Goal: Find specific page/section: Find specific page/section

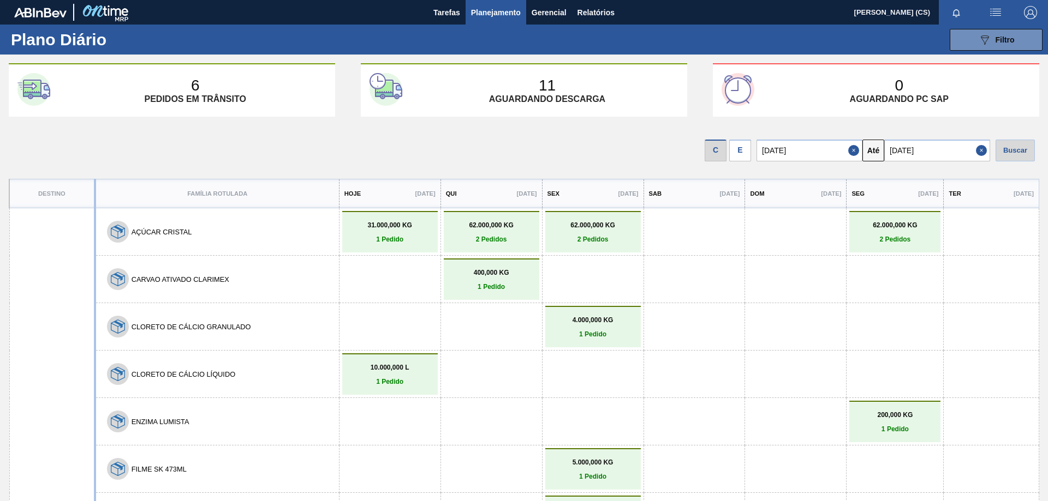
click at [479, 8] on span "Planejamento" at bounding box center [496, 12] width 50 height 13
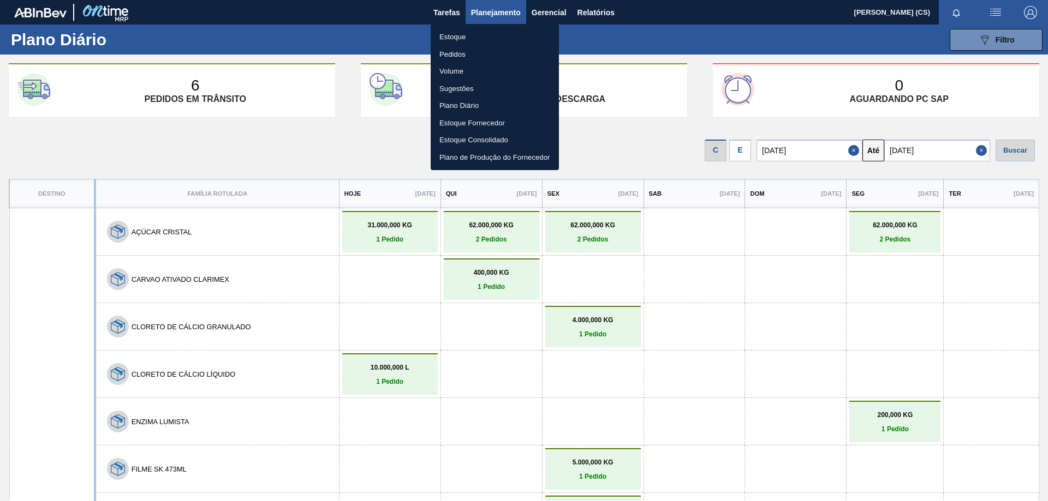
click at [449, 14] on div at bounding box center [524, 250] width 1048 height 501
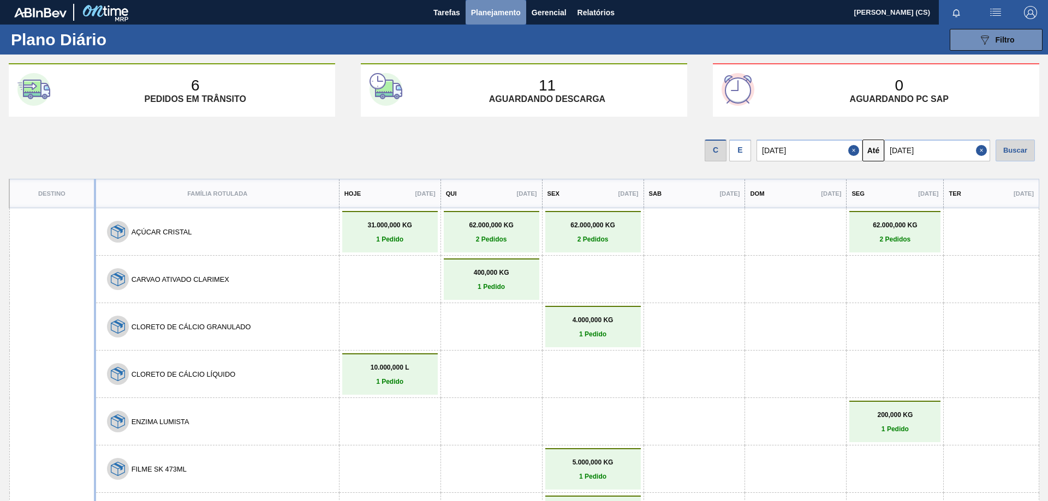
click at [491, 13] on span "Planejamento" at bounding box center [496, 12] width 50 height 13
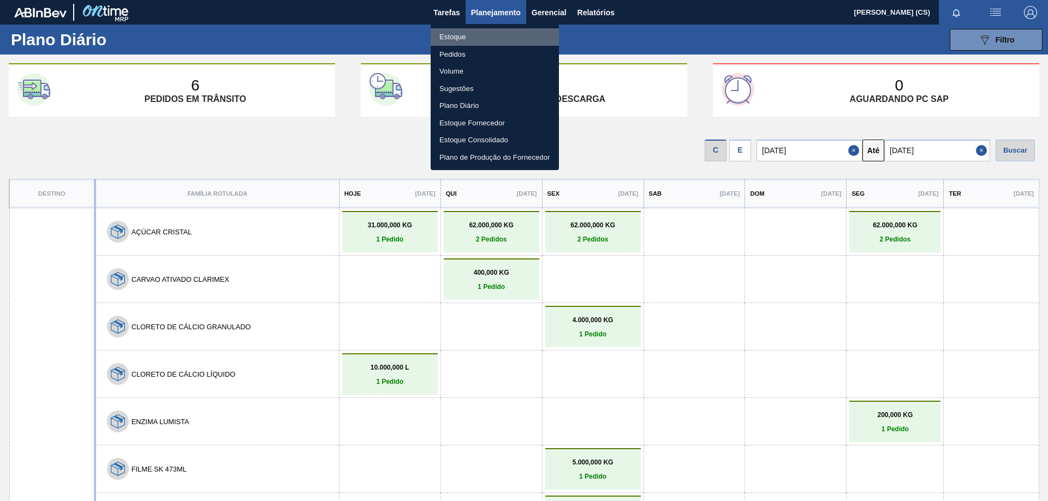
click at [450, 39] on li "Estoque" at bounding box center [495, 36] width 128 height 17
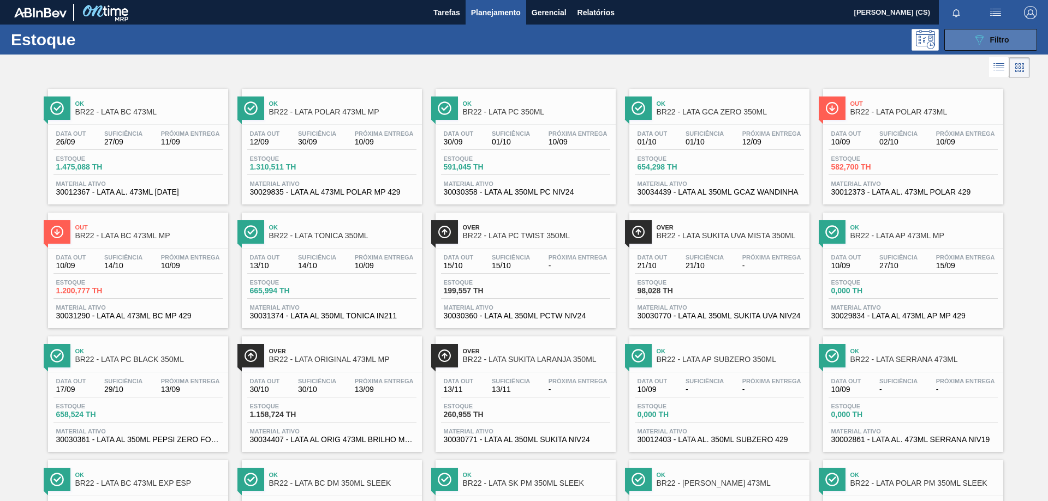
click at [964, 35] on button "089F7B8B-B2A5-4AFE-B5C0-19BA573D28AC Filtro" at bounding box center [990, 40] width 93 height 22
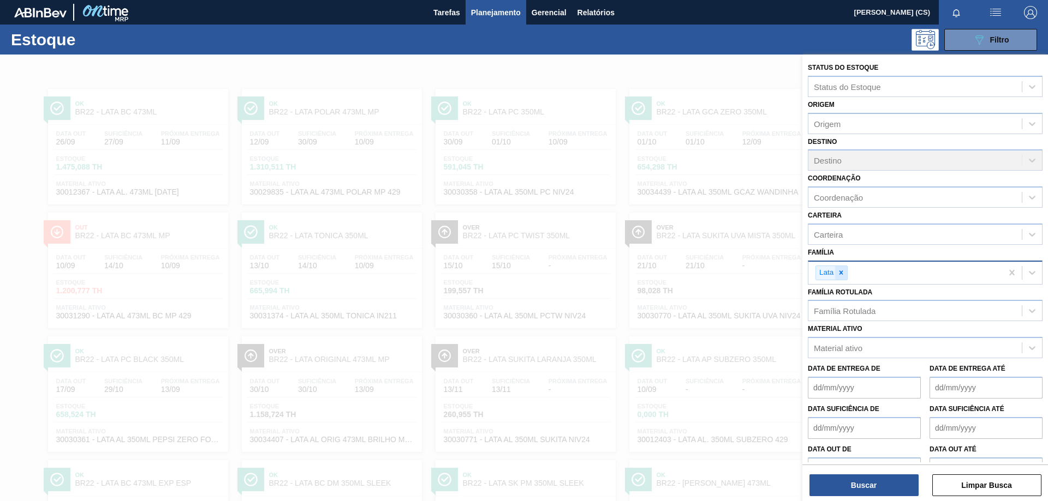
click at [842, 272] on icon at bounding box center [841, 273] width 4 height 4
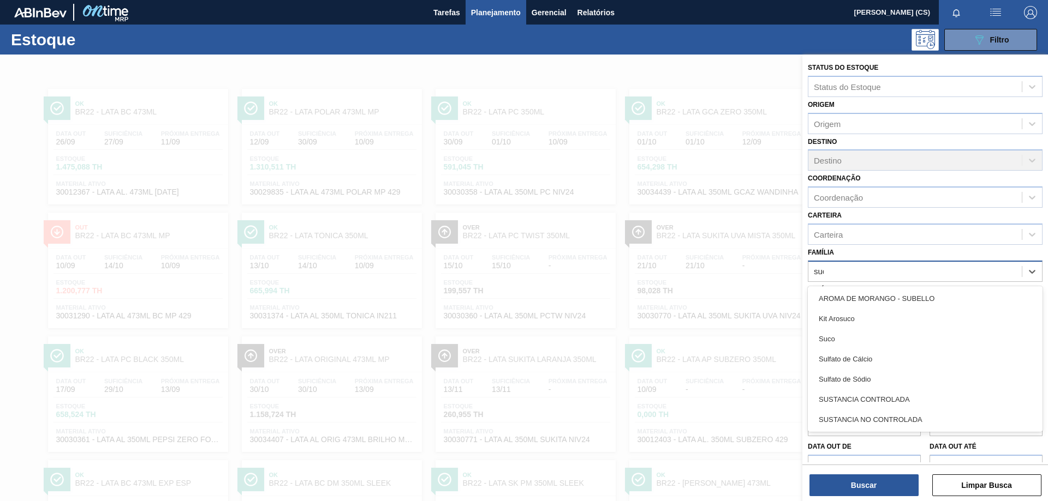
type input "suco"
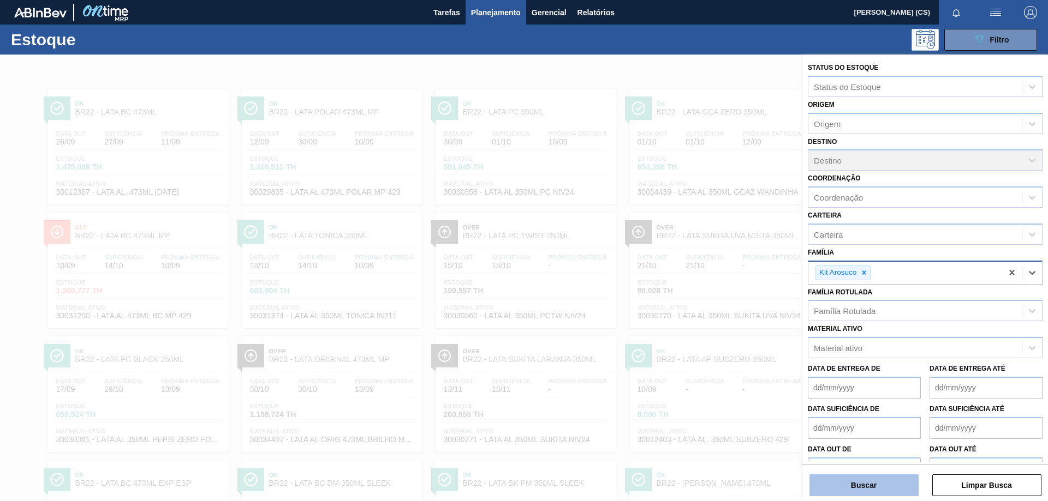
click at [895, 486] on button "Buscar" at bounding box center [863, 486] width 109 height 22
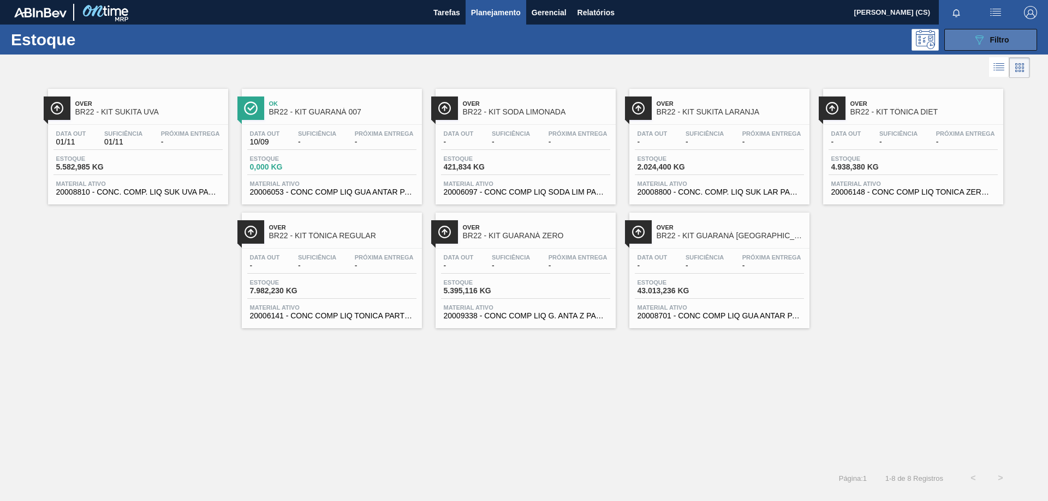
click at [990, 43] on span "Filtro" at bounding box center [999, 39] width 19 height 9
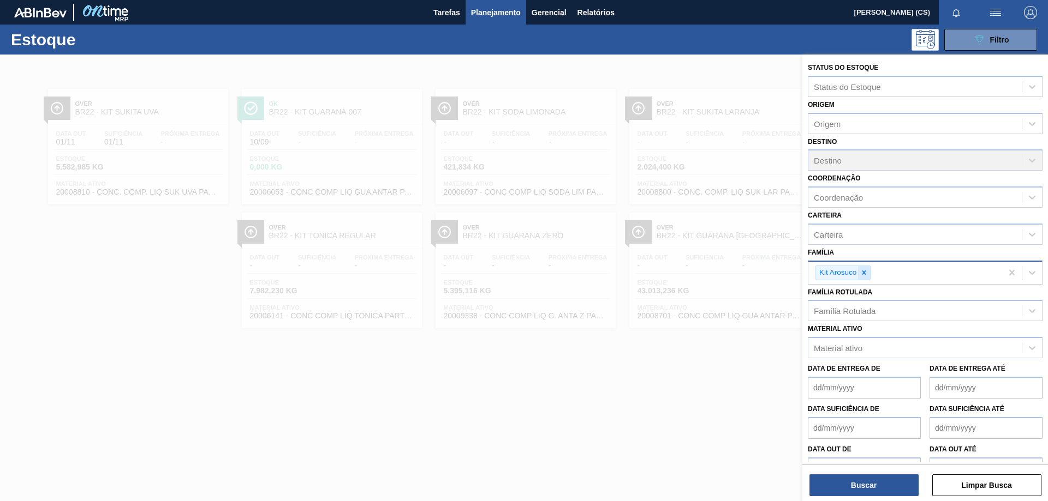
click at [866, 275] on icon at bounding box center [864, 273] width 8 height 8
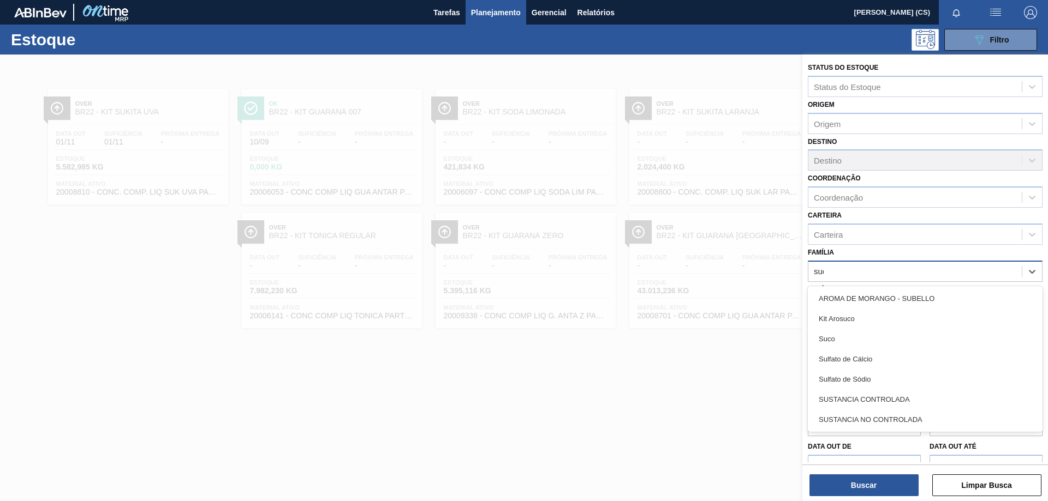
type input "suco"
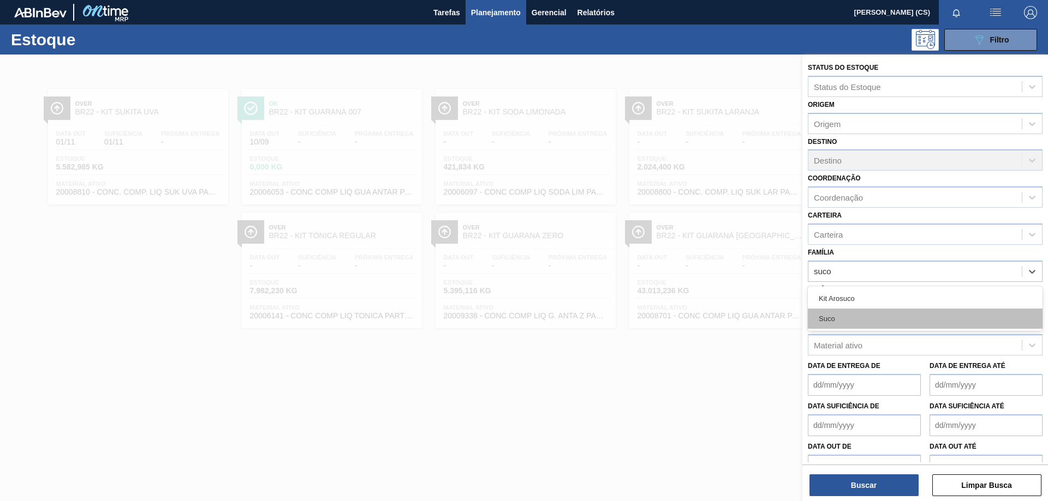
click at [840, 318] on div "Suco" at bounding box center [925, 319] width 235 height 20
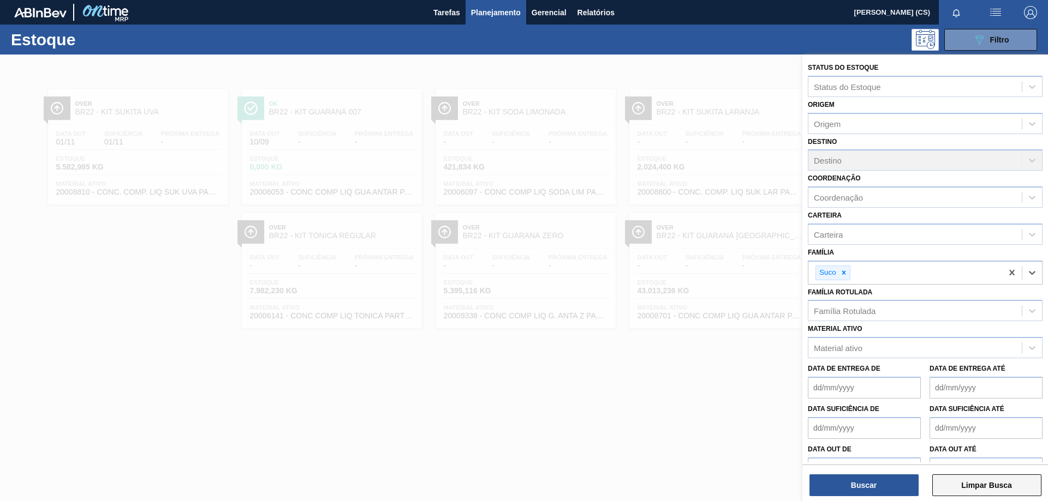
click at [984, 489] on button "Limpar Busca" at bounding box center [986, 486] width 109 height 22
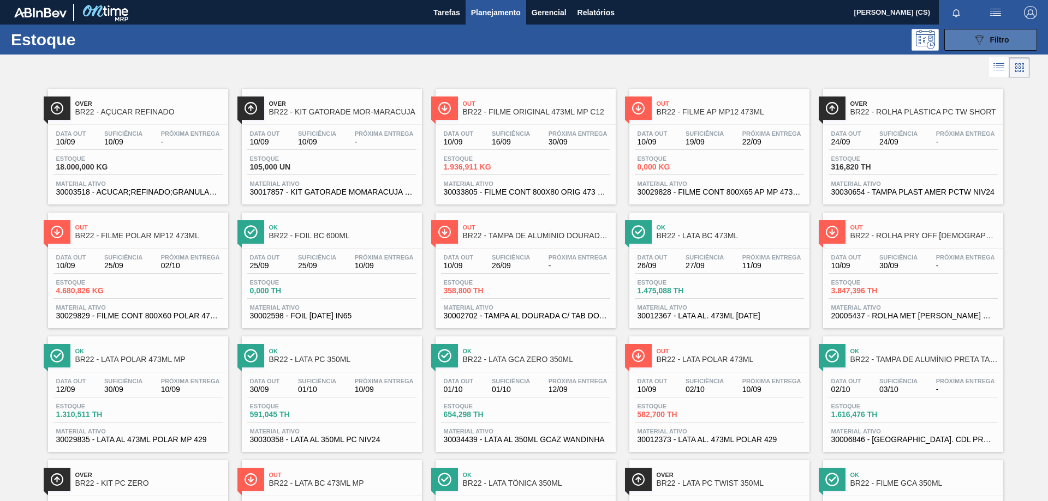
click at [969, 43] on button "089F7B8B-B2A5-4AFE-B5C0-19BA573D28AC Filtro" at bounding box center [990, 40] width 93 height 22
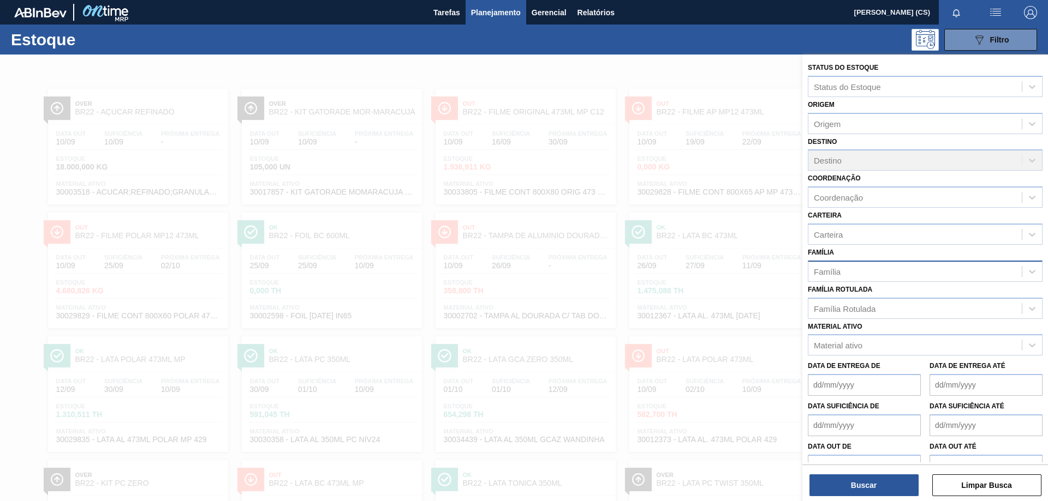
click at [838, 265] on div "Família" at bounding box center [914, 272] width 213 height 16
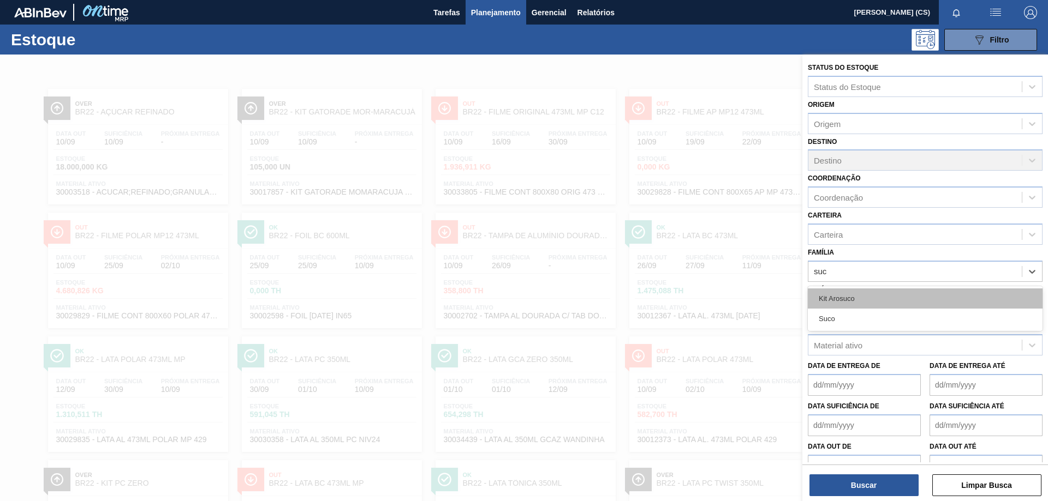
type input "suco"
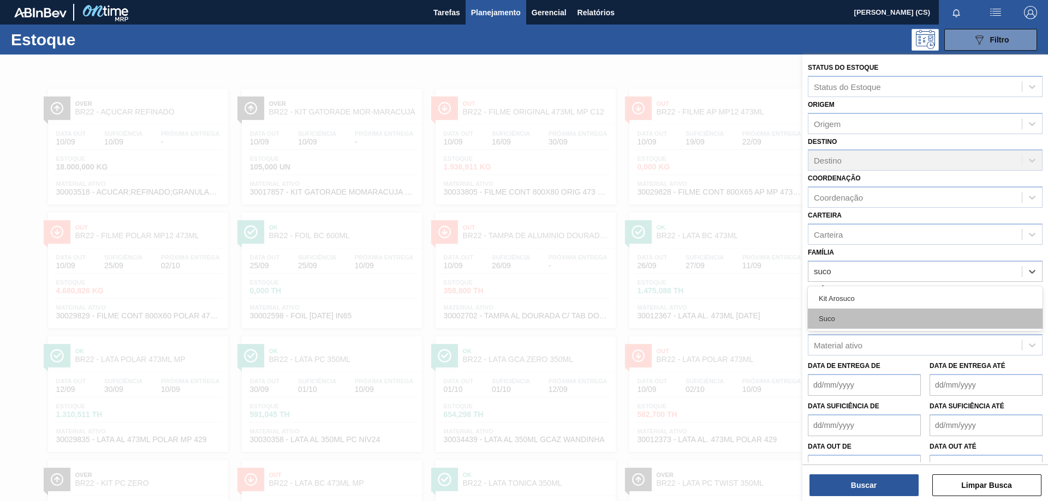
click at [835, 318] on div "Suco" at bounding box center [925, 319] width 235 height 20
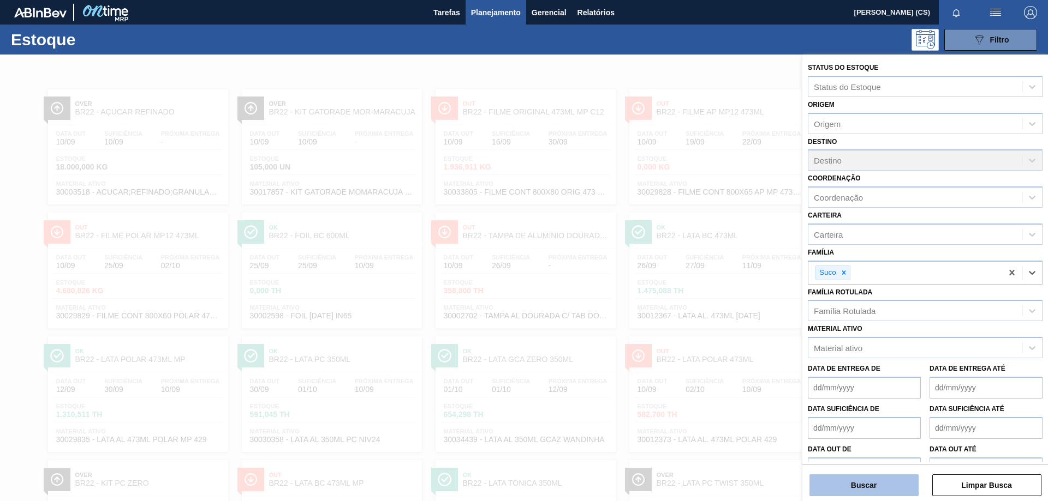
click at [867, 492] on button "Buscar" at bounding box center [863, 486] width 109 height 22
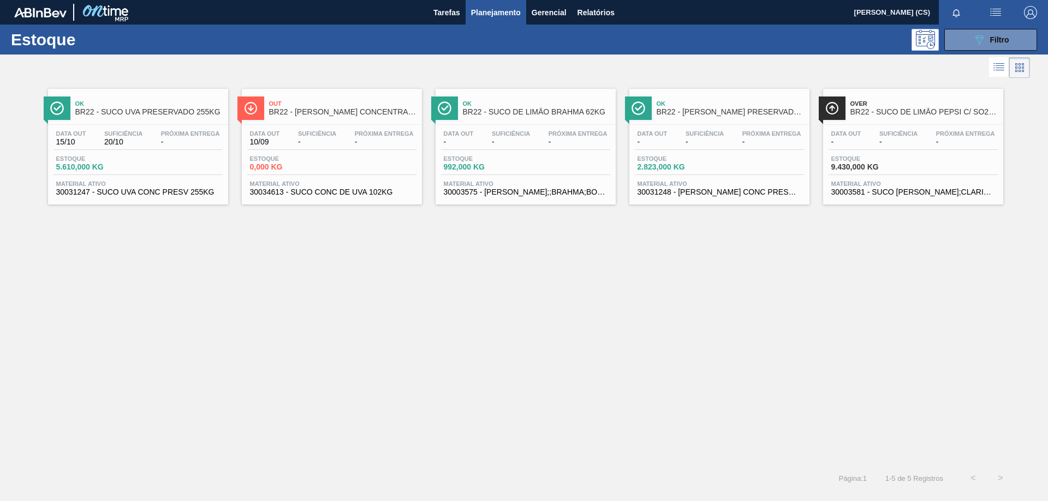
click at [283, 188] on span "30034613 - SUCO CONC DE UVA 102KG" at bounding box center [332, 192] width 164 height 8
click at [119, 189] on span "30031247 - SUCO UVA CONC PRESV 255KG" at bounding box center [138, 192] width 164 height 8
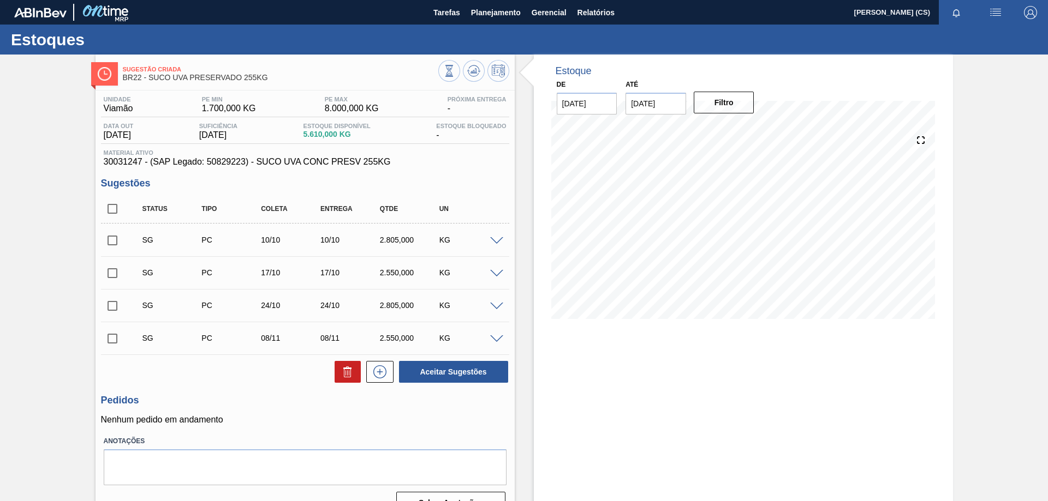
click at [501, 239] on span at bounding box center [496, 241] width 13 height 8
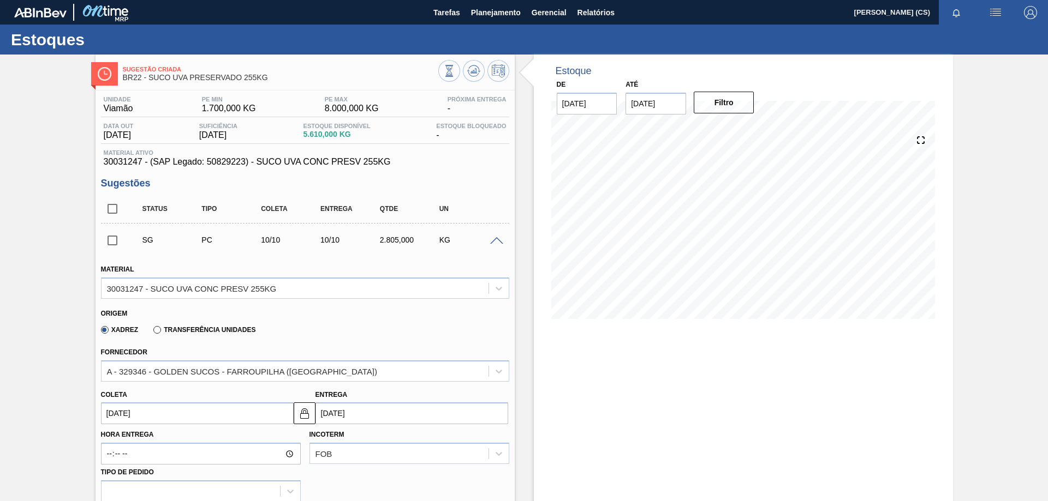
click at [500, 241] on span at bounding box center [496, 241] width 13 height 8
